Goal: Task Accomplishment & Management: Use online tool/utility

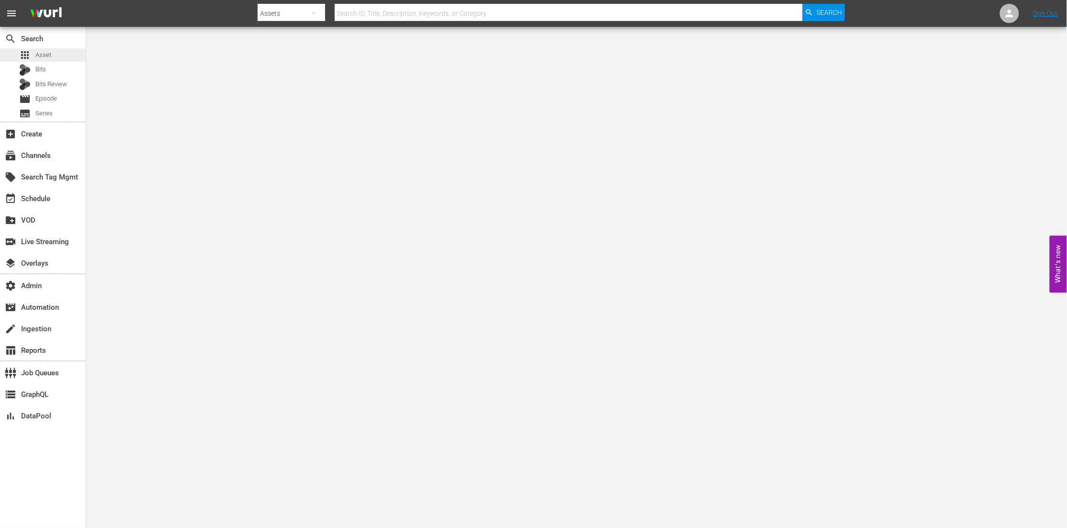
click at [51, 54] on div "apps Asset" at bounding box center [43, 54] width 86 height 13
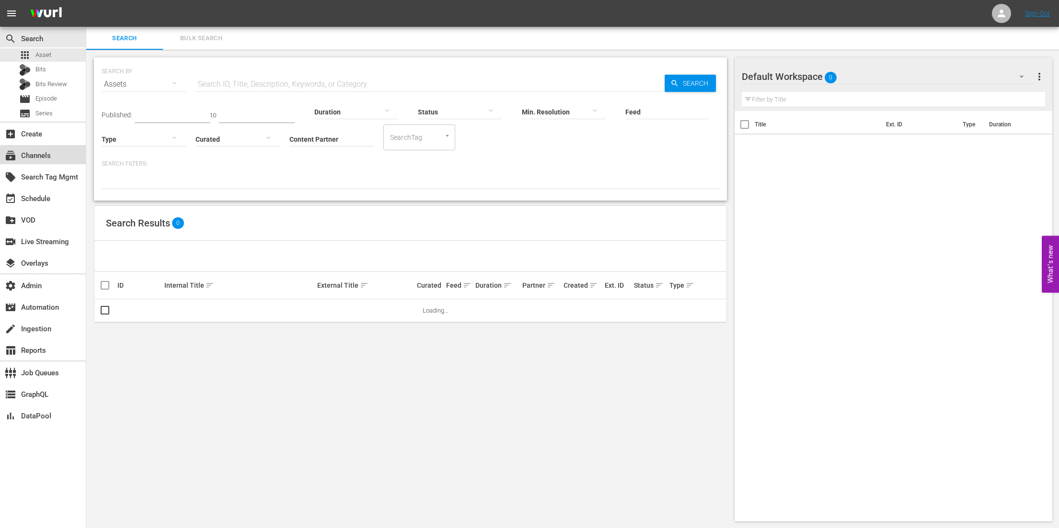
click at [53, 155] on div "subscriptions Channels" at bounding box center [27, 154] width 54 height 9
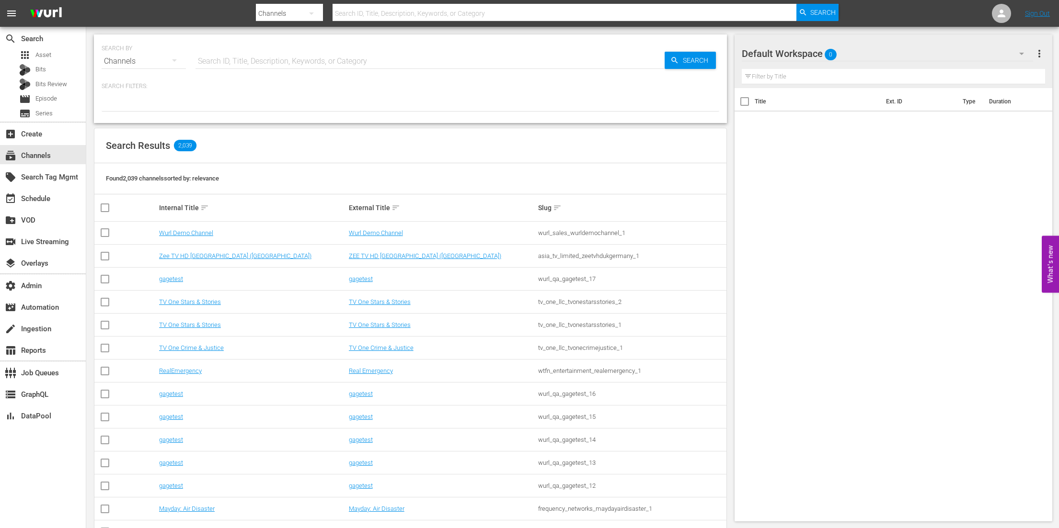
click at [239, 57] on input "text" at bounding box center [429, 61] width 469 height 23
type input "msg"
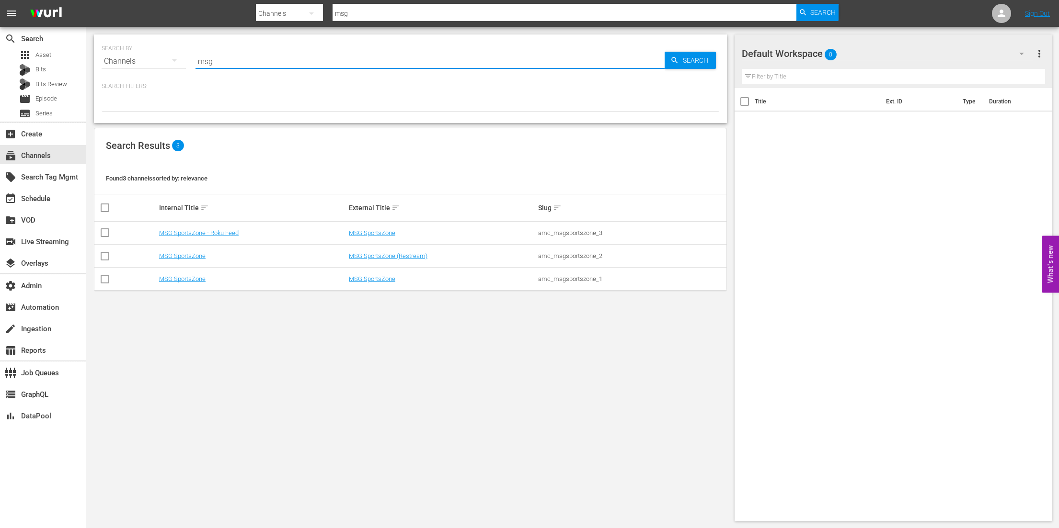
drag, startPoint x: 304, startPoint y: 374, endPoint x: 354, endPoint y: 320, distance: 73.6
click at [315, 369] on div "SEARCH BY Search By Channels Search ID, Title, Description, Keywords, or Catego…" at bounding box center [410, 278] width 648 height 502
click at [368, 278] on link "MSG SportsZone" at bounding box center [372, 278] width 46 height 7
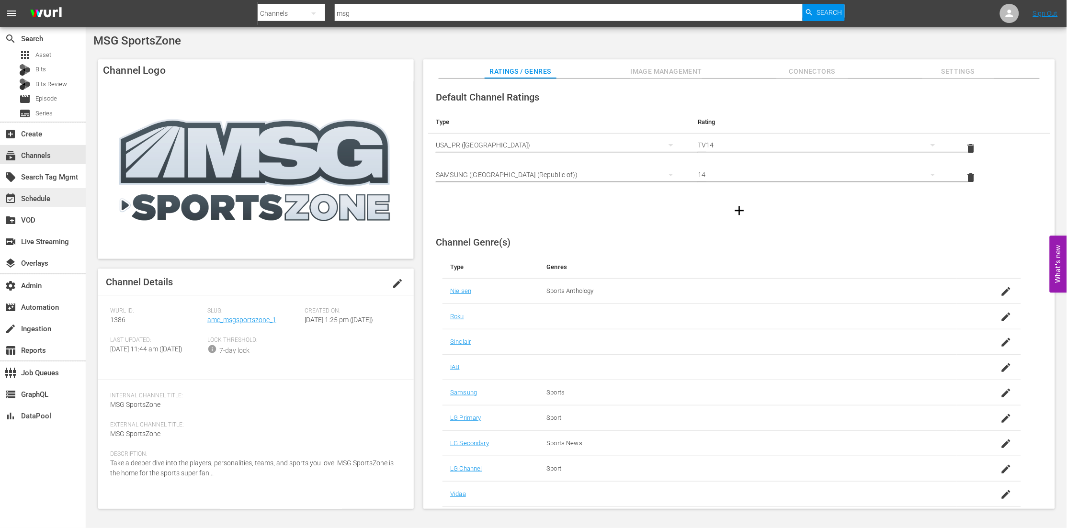
click at [43, 205] on div "event_available Schedule" at bounding box center [43, 197] width 86 height 19
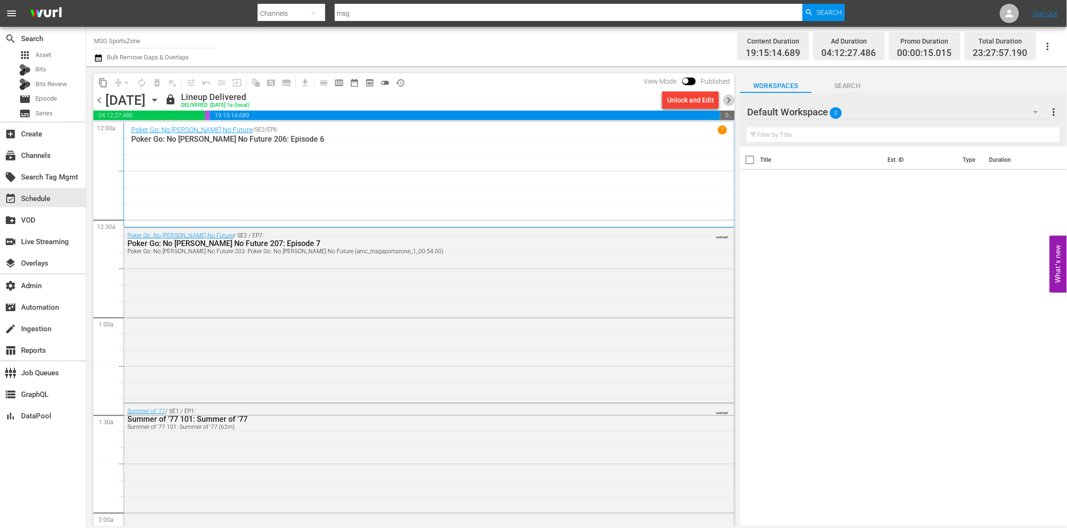
click at [730, 99] on span "chevron_right" at bounding box center [729, 100] width 12 height 12
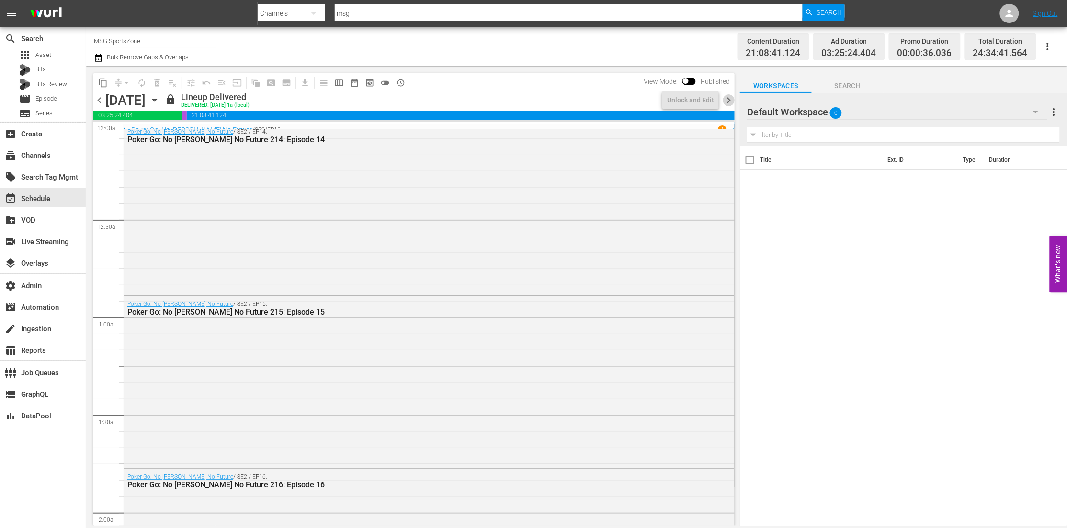
click at [730, 100] on span "chevron_right" at bounding box center [729, 100] width 12 height 12
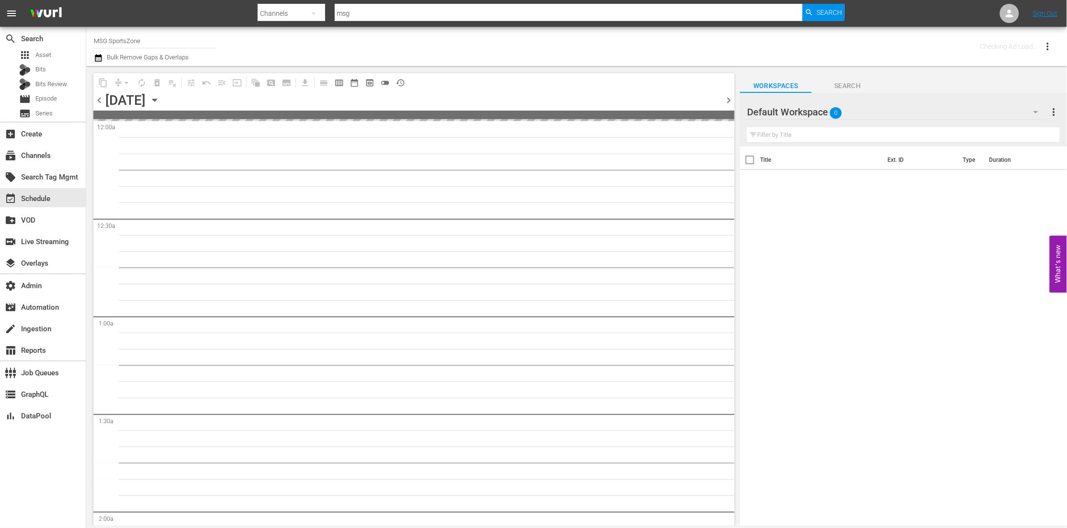
click at [729, 100] on span "chevron_right" at bounding box center [729, 100] width 12 height 12
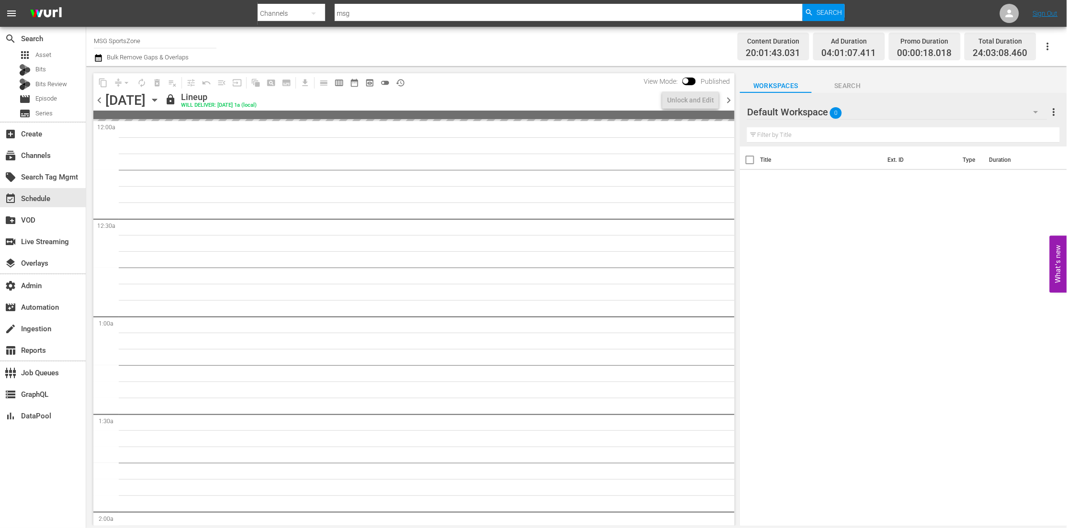
click at [729, 100] on span "chevron_right" at bounding box center [729, 100] width 12 height 12
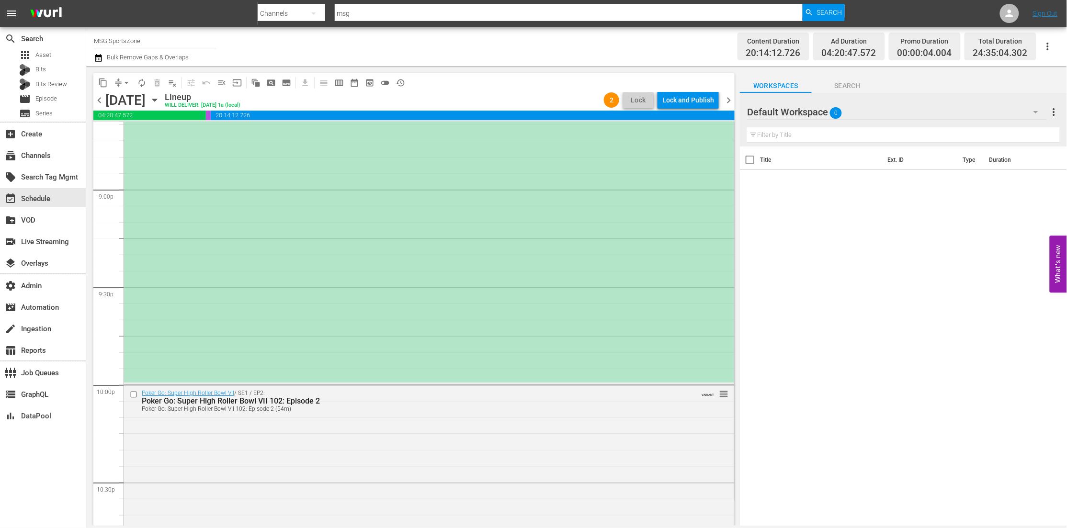
scroll to position [3884, 0]
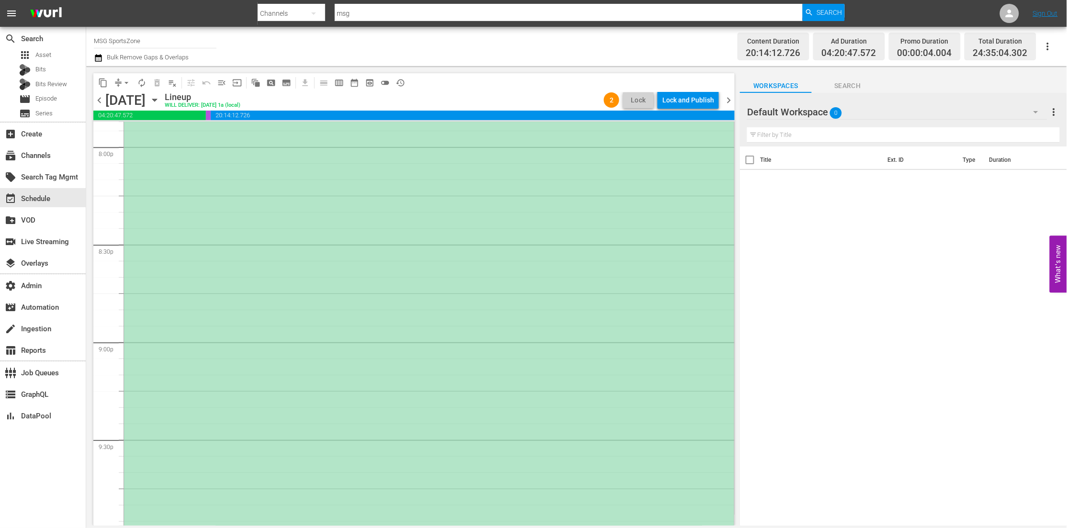
click at [363, 294] on div "*PLACEHOLDER EPISODE 9/3* Poker Go: No [PERSON_NAME] No Future 101-103 reorder" at bounding box center [429, 243] width 610 height 583
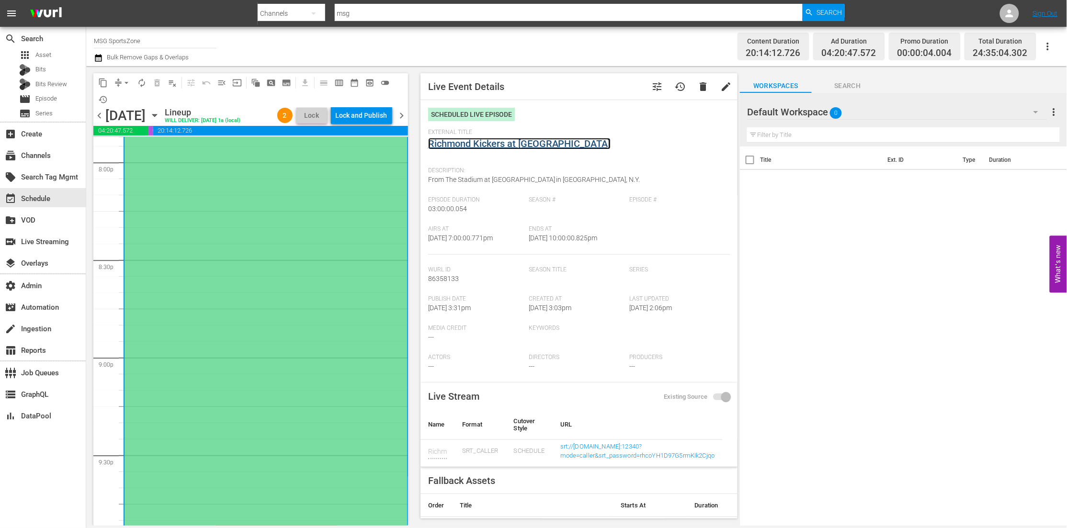
click at [502, 140] on link "Richmond Kickers at [GEOGRAPHIC_DATA]" at bounding box center [519, 143] width 183 height 11
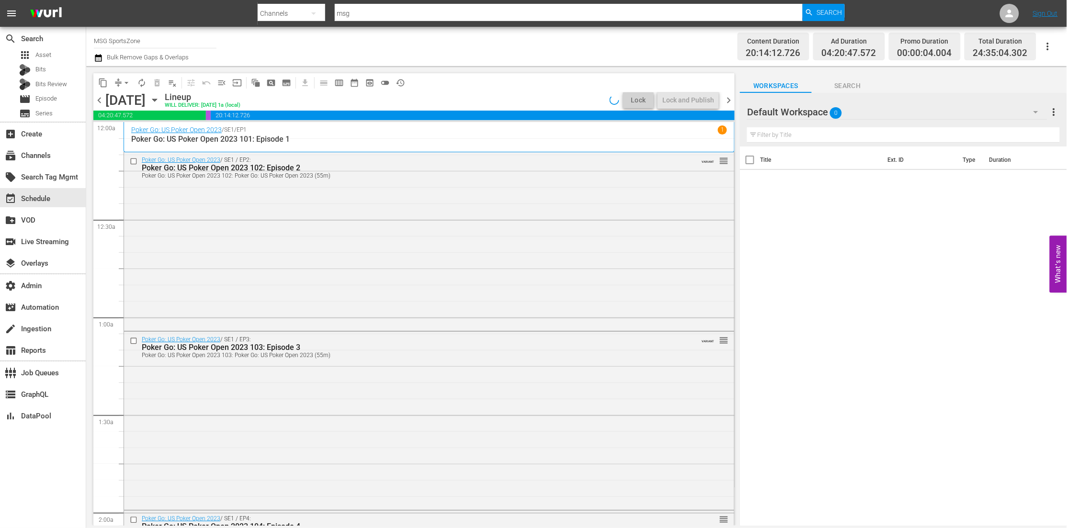
click at [731, 102] on span "chevron_right" at bounding box center [729, 100] width 12 height 12
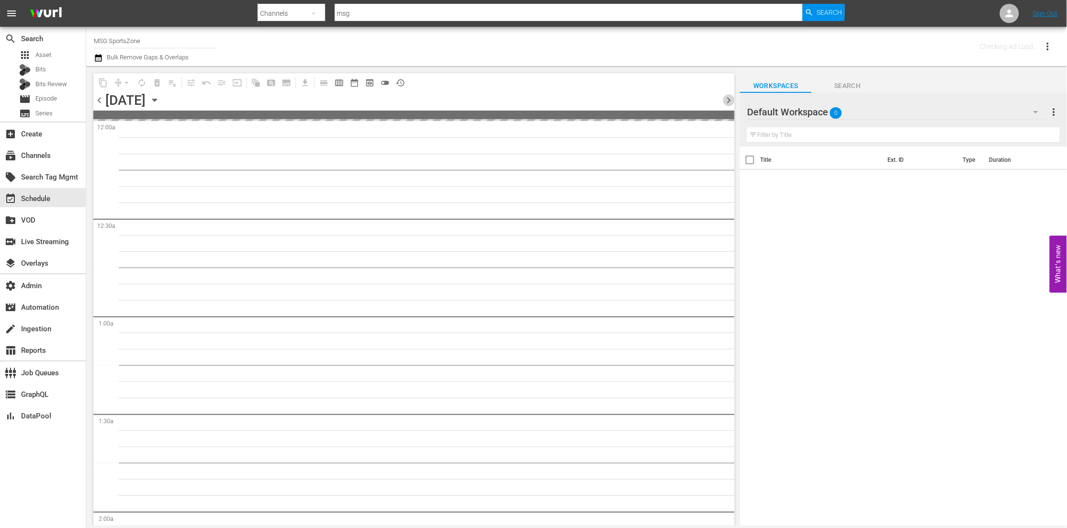
click at [731, 102] on span "chevron_right" at bounding box center [729, 100] width 12 height 12
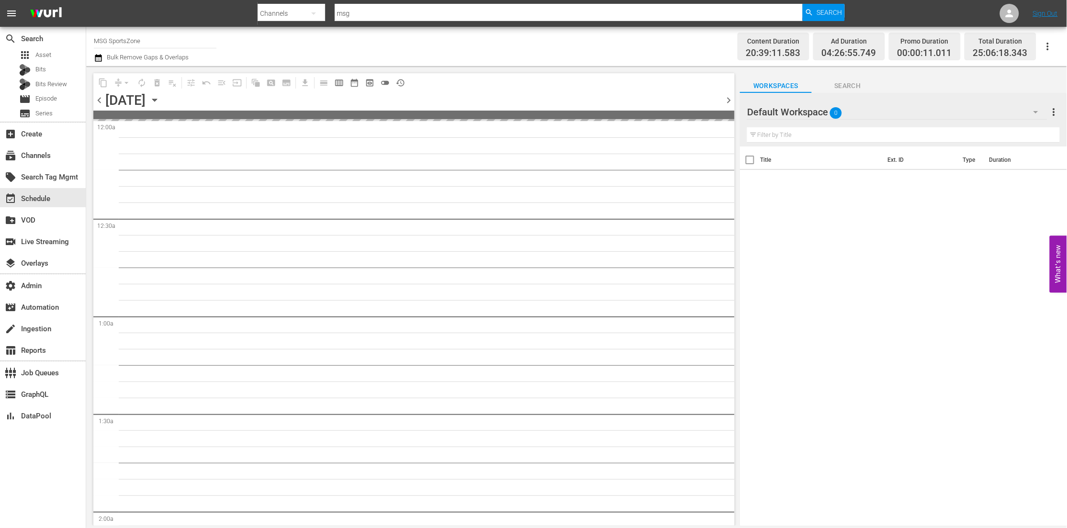
click at [731, 102] on span "chevron_right" at bounding box center [729, 100] width 12 height 12
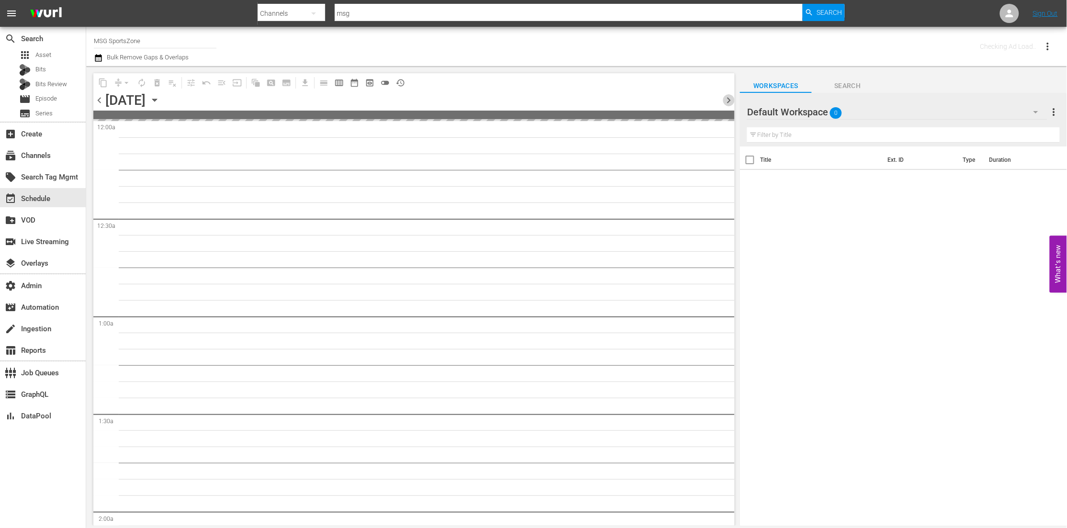
click at [731, 102] on span "chevron_right" at bounding box center [729, 100] width 12 height 12
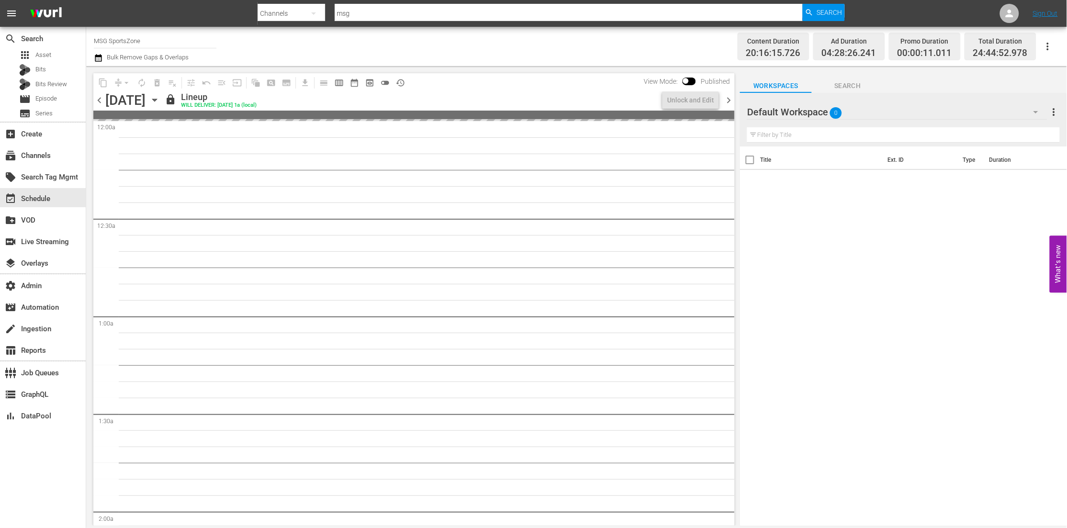
click at [732, 102] on span "chevron_right" at bounding box center [729, 100] width 12 height 12
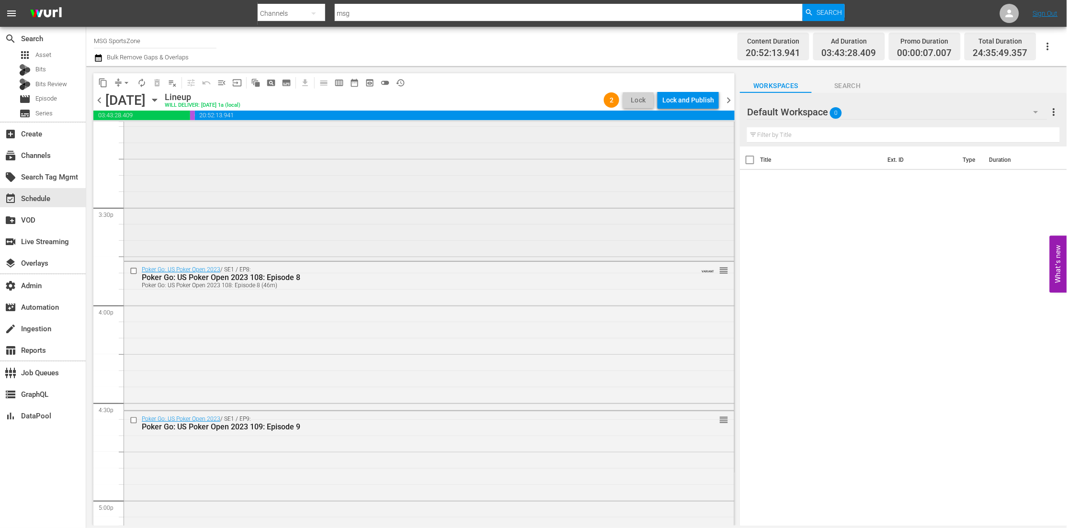
scroll to position [3759, 0]
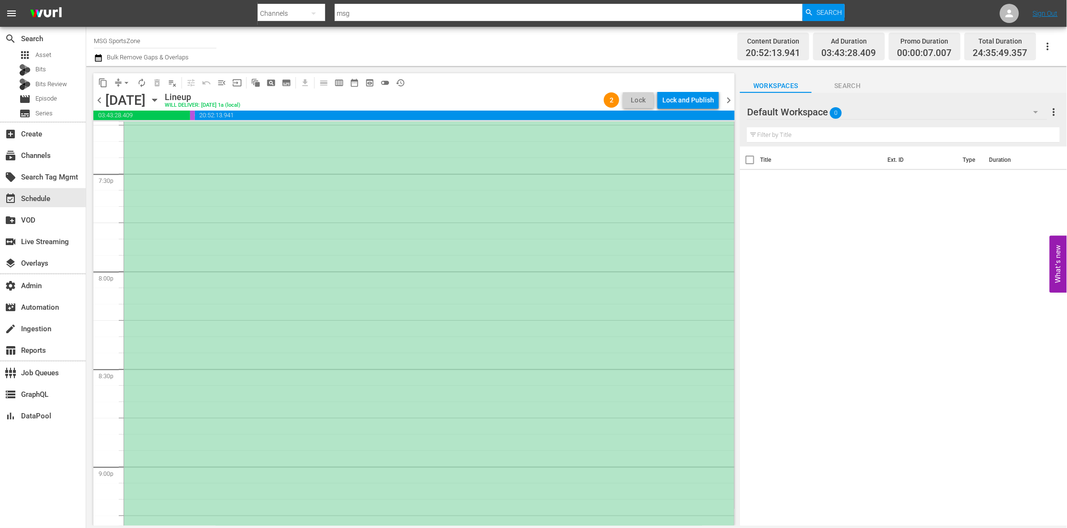
click at [471, 245] on div "*PLACEHOLDER EPISODE 9/13* Union Omaha at [GEOGRAPHIC_DATA] SC reorder" at bounding box center [429, 368] width 610 height 583
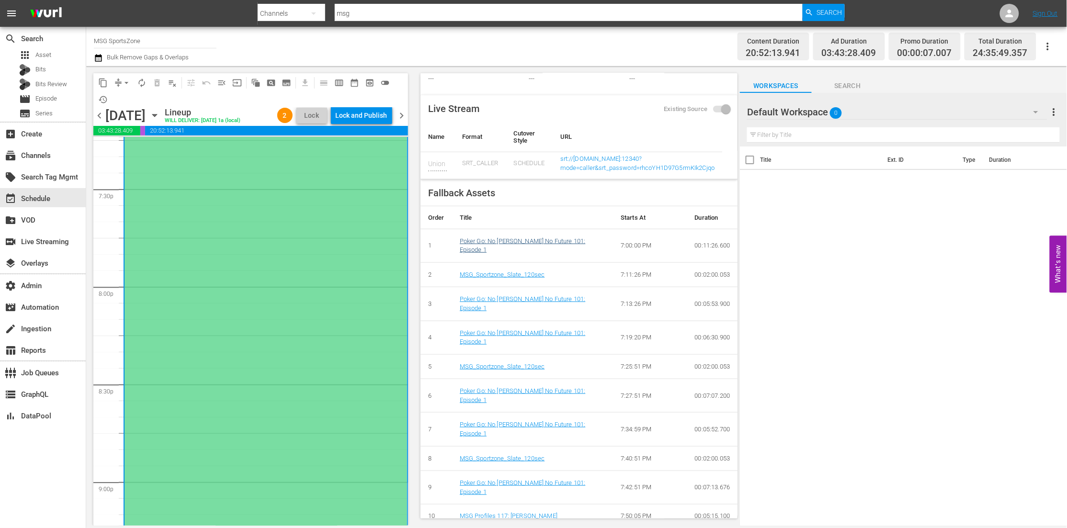
scroll to position [30, 0]
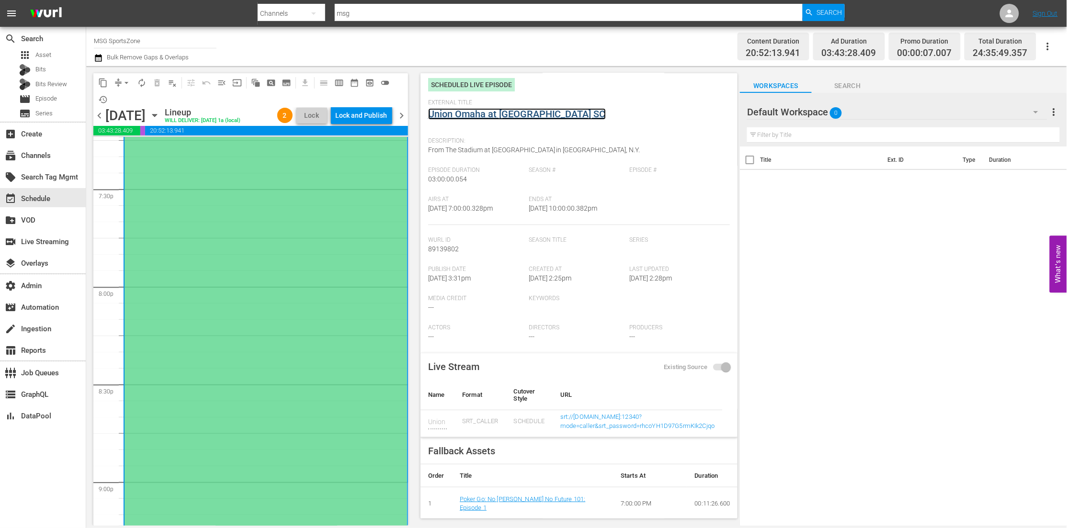
click at [512, 117] on link "Union Omaha at [GEOGRAPHIC_DATA] SC" at bounding box center [517, 113] width 178 height 11
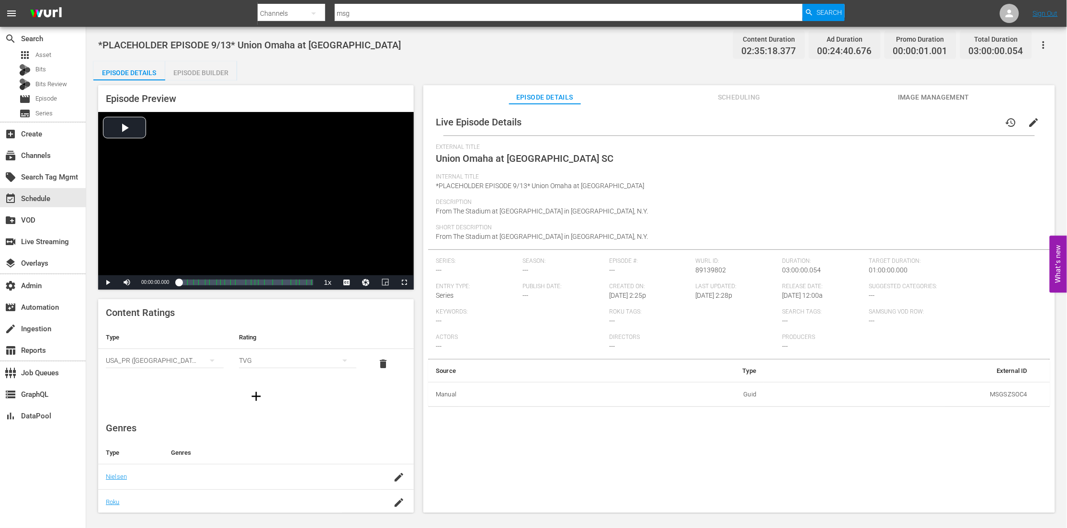
click at [281, 69] on div "Episode Details Episode Builder Episode Preview Video Player is loading. Play V…" at bounding box center [576, 290] width 967 height 459
